Goal: Information Seeking & Learning: Check status

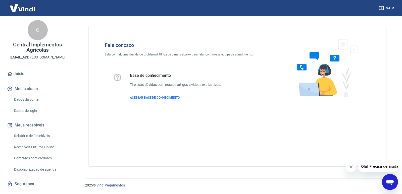
click at [350, 169] on icon "Fechar mensagem da empresa" at bounding box center [351, 167] width 4 height 4
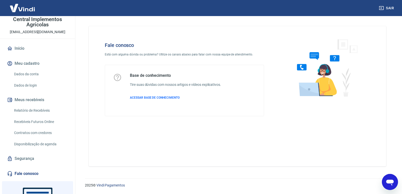
scroll to position [71, 0]
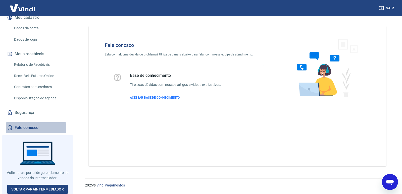
click at [25, 129] on link "Fale conosco" at bounding box center [37, 127] width 63 height 11
click at [112, 141] on div "Fale conosco Está com alguma dúvida ou problema? Utilize os canais abaixo para …" at bounding box center [238, 96] width 298 height 141
click at [107, 185] on link "Vindi Pagamentos" at bounding box center [111, 186] width 28 height 4
click at [397, 180] on div "Abrir janela de mensagens" at bounding box center [390, 182] width 15 height 15
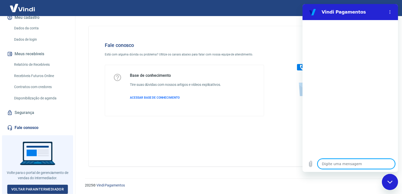
type textarea "O"
type textarea "x"
type textarea "OL"
type textarea "x"
type textarea "OLA"
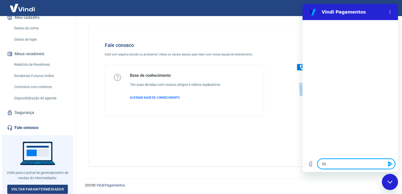
type textarea "x"
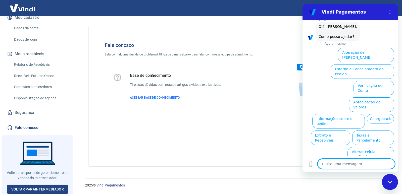
scroll to position [25, 0]
click at [363, 98] on button "Antecipação de Valores" at bounding box center [371, 105] width 45 height 15
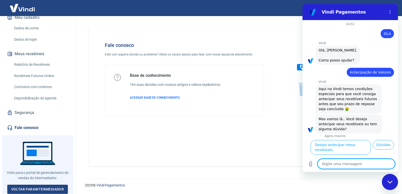
scroll to position [12, 0]
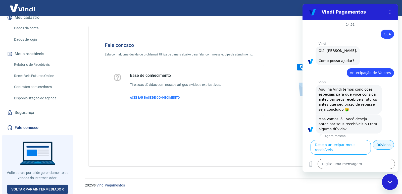
click at [375, 148] on button "Dúvidas" at bounding box center [383, 145] width 21 height 10
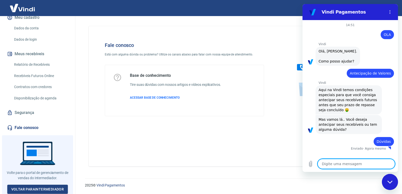
scroll to position [0, 0]
type textarea "x"
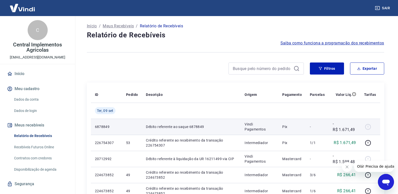
click at [203, 130] on td "Débito referente ao saque 6878849" at bounding box center [191, 127] width 99 height 16
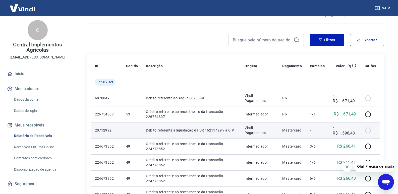
scroll to position [25, 0]
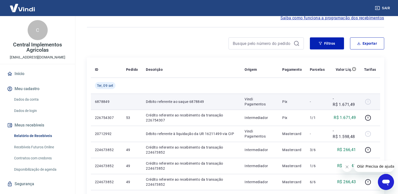
click at [167, 105] on td "Débito referente ao saque 6878849" at bounding box center [191, 102] width 99 height 16
click at [218, 106] on td "Débito referente ao saque 6878849" at bounding box center [191, 102] width 99 height 16
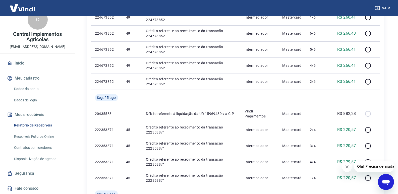
scroll to position [176, 0]
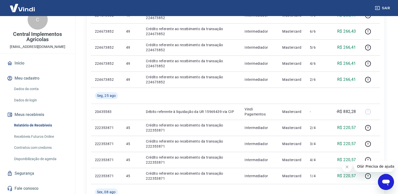
click at [25, 170] on link "Segurança" at bounding box center [37, 173] width 63 height 11
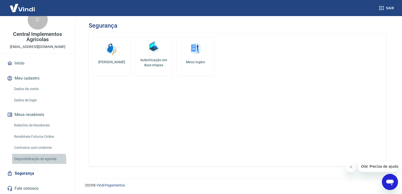
click at [35, 161] on link "Disponibilização de agenda" at bounding box center [40, 159] width 57 height 10
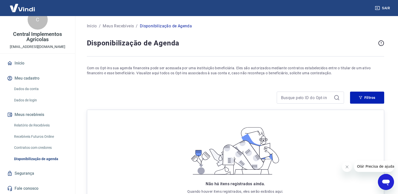
click at [35, 150] on link "Contratos com credores" at bounding box center [40, 148] width 57 height 10
click at [37, 130] on link "Relatório de Recebíveis" at bounding box center [40, 125] width 57 height 10
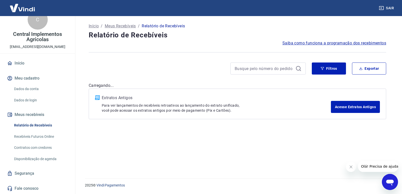
click at [38, 137] on link "Recebíveis Futuros Online" at bounding box center [40, 137] width 57 height 10
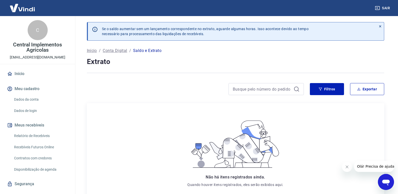
scroll to position [41, 0]
